Goal: Transaction & Acquisition: Download file/media

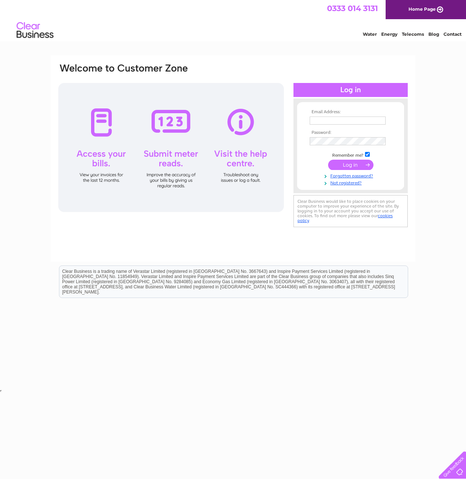
type input "CAROLINE.PROUSE@HOTMAIL.CO.UK"
click at [350, 165] on input "submit" at bounding box center [350, 165] width 45 height 10
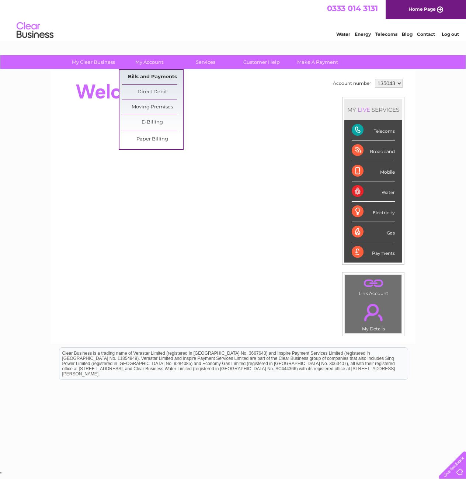
click at [156, 75] on link "Bills and Payments" at bounding box center [152, 77] width 61 height 15
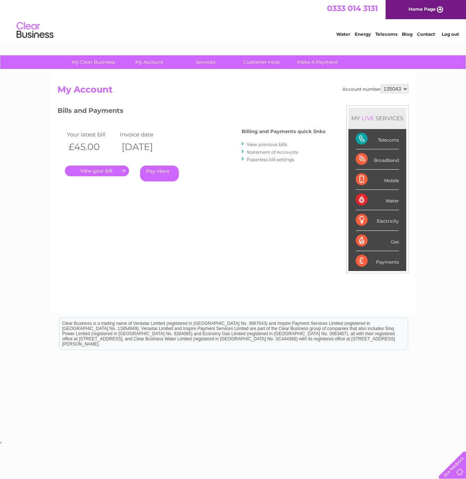
click at [102, 169] on link "." at bounding box center [97, 171] width 64 height 11
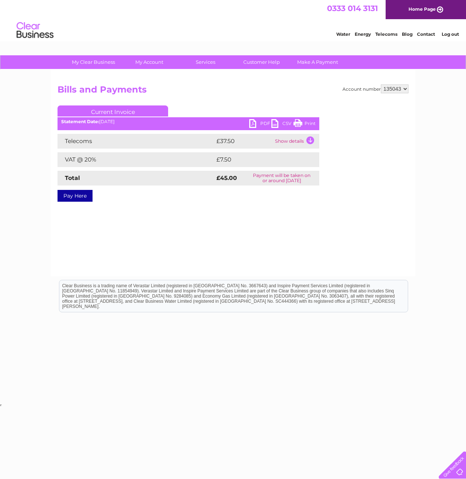
click at [261, 122] on link "PDF" at bounding box center [260, 124] width 22 height 11
click at [255, 123] on link "PDF" at bounding box center [260, 124] width 22 height 11
click at [260, 124] on link "PDF" at bounding box center [260, 124] width 22 height 11
click at [255, 122] on link "PDF" at bounding box center [260, 124] width 22 height 11
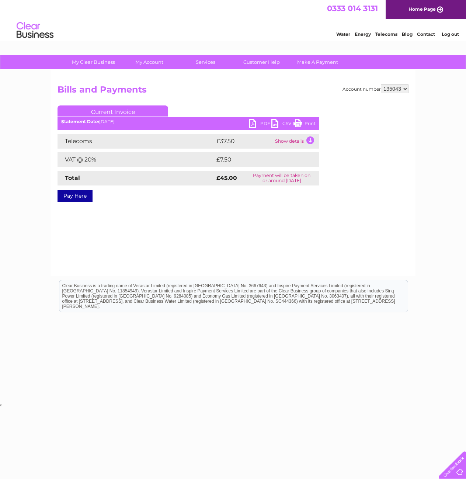
click at [255, 122] on link "PDF" at bounding box center [260, 124] width 22 height 11
click at [253, 124] on link "PDF" at bounding box center [260, 124] width 22 height 11
click at [300, 124] on link "Print" at bounding box center [305, 124] width 22 height 11
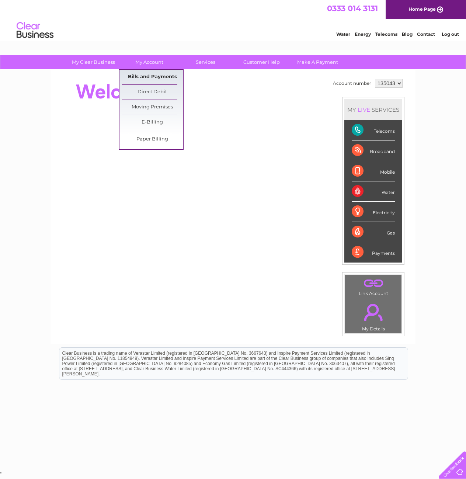
click at [152, 79] on link "Bills and Payments" at bounding box center [152, 77] width 61 height 15
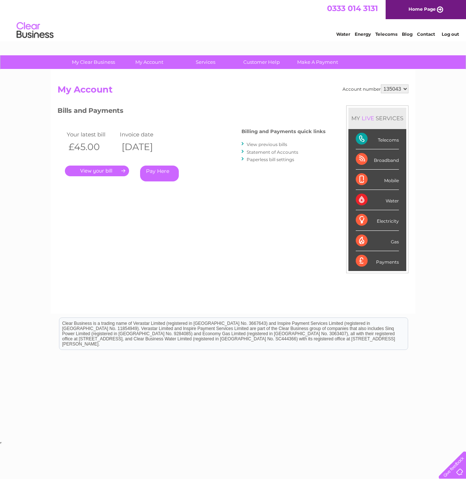
click at [107, 168] on link "." at bounding box center [97, 171] width 64 height 11
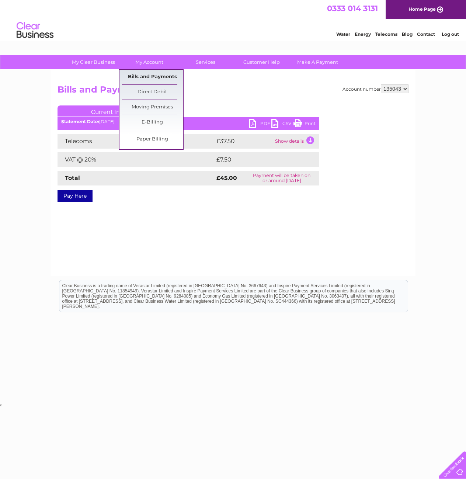
click at [146, 75] on link "Bills and Payments" at bounding box center [152, 77] width 61 height 15
